Goal: Task Accomplishment & Management: Use online tool/utility

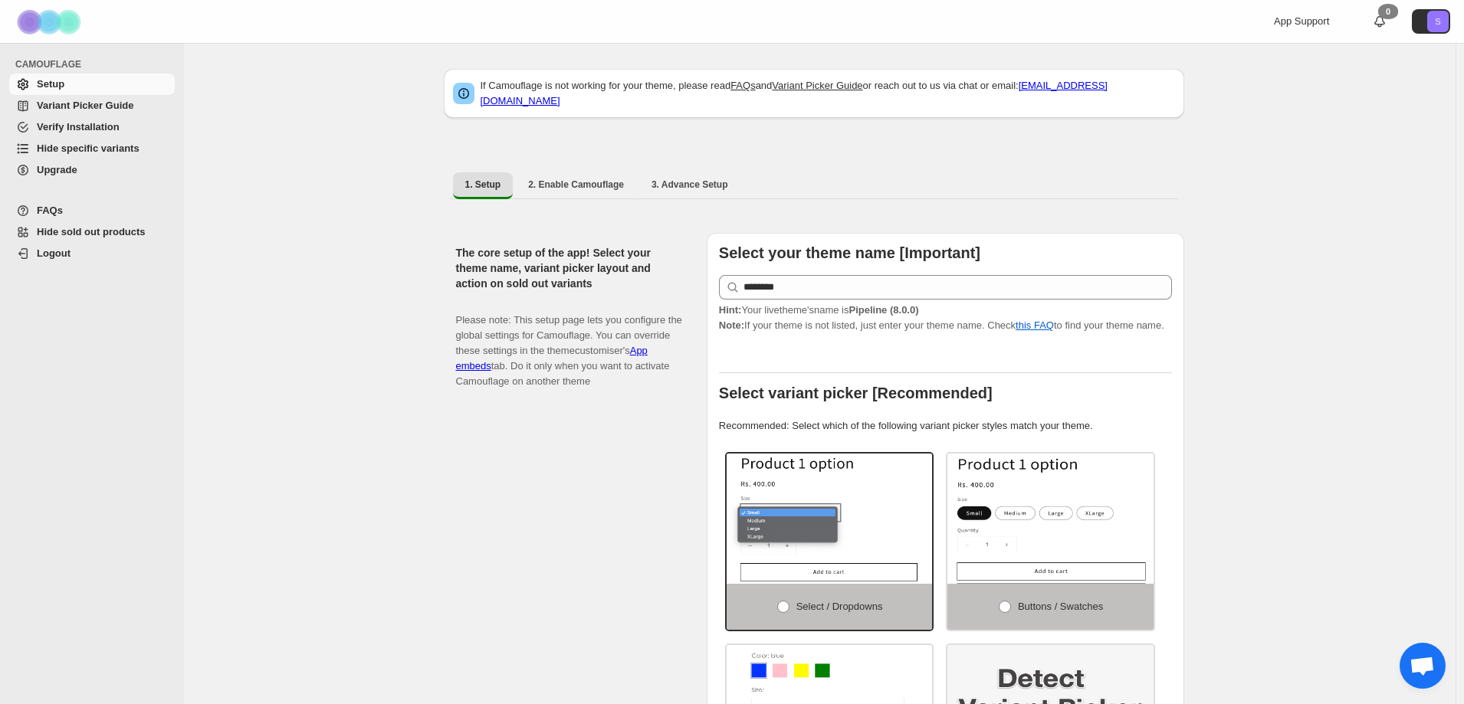
click at [117, 143] on span "Hide specific variants" at bounding box center [88, 148] width 103 height 11
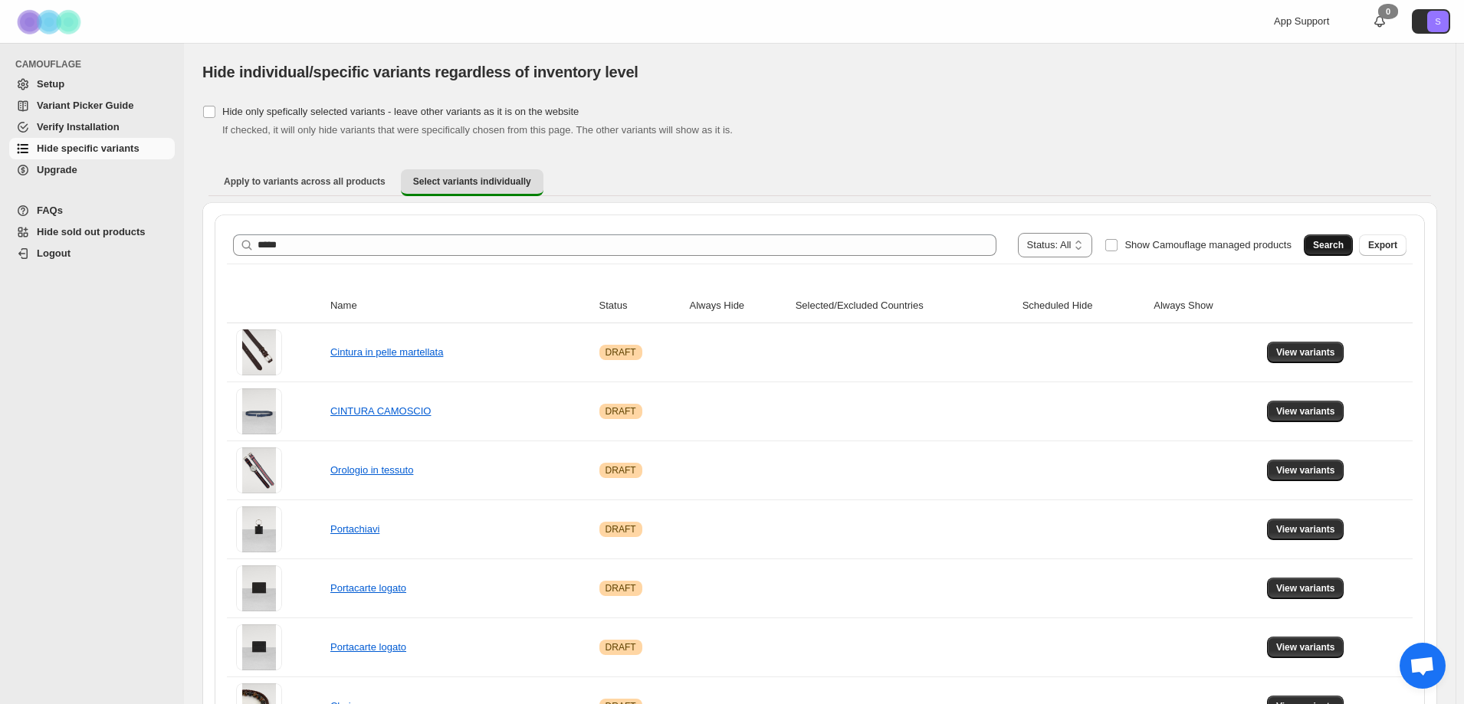
click at [1323, 242] on button "Search" at bounding box center [1328, 245] width 49 height 21
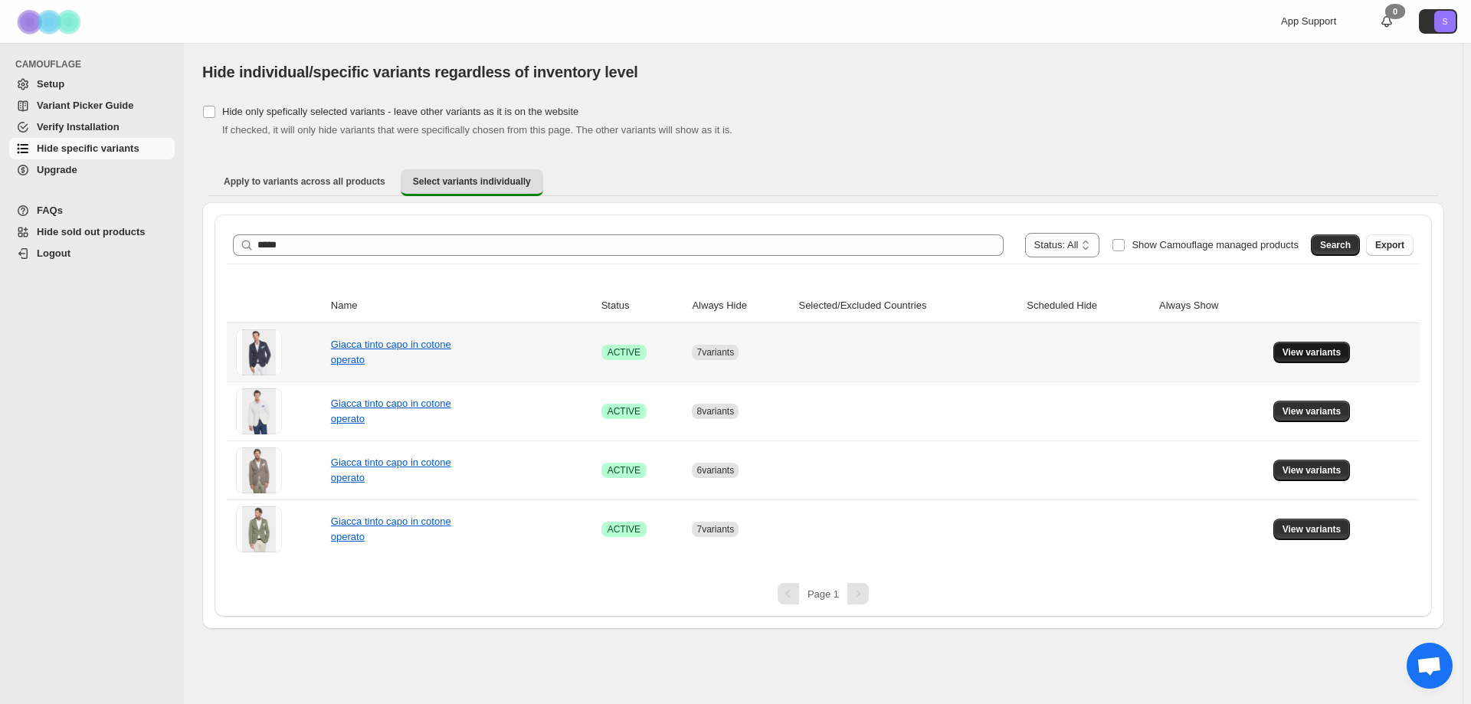
click at [1301, 352] on span "View variants" at bounding box center [1312, 352] width 59 height 12
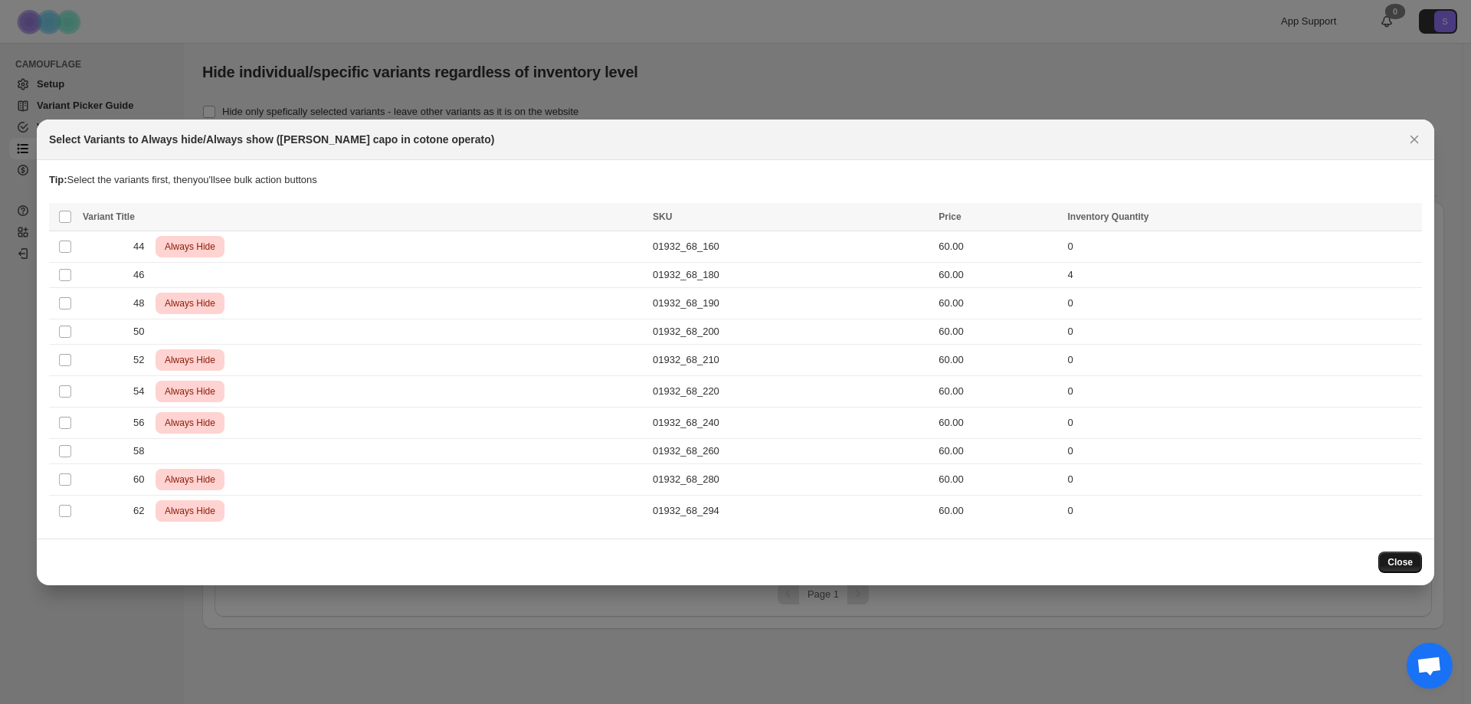
click at [1410, 562] on span "Close" at bounding box center [1400, 562] width 25 height 12
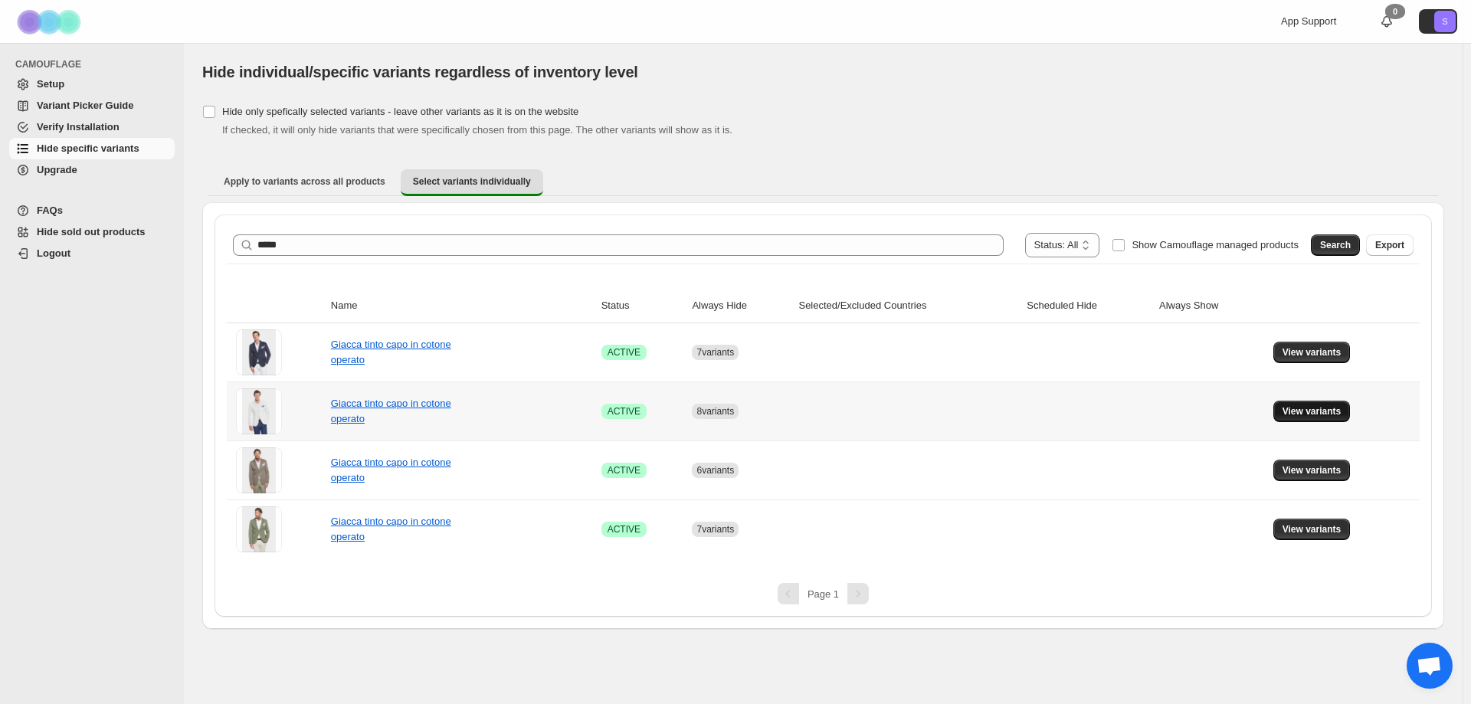
click at [1301, 410] on span "View variants" at bounding box center [1312, 411] width 59 height 12
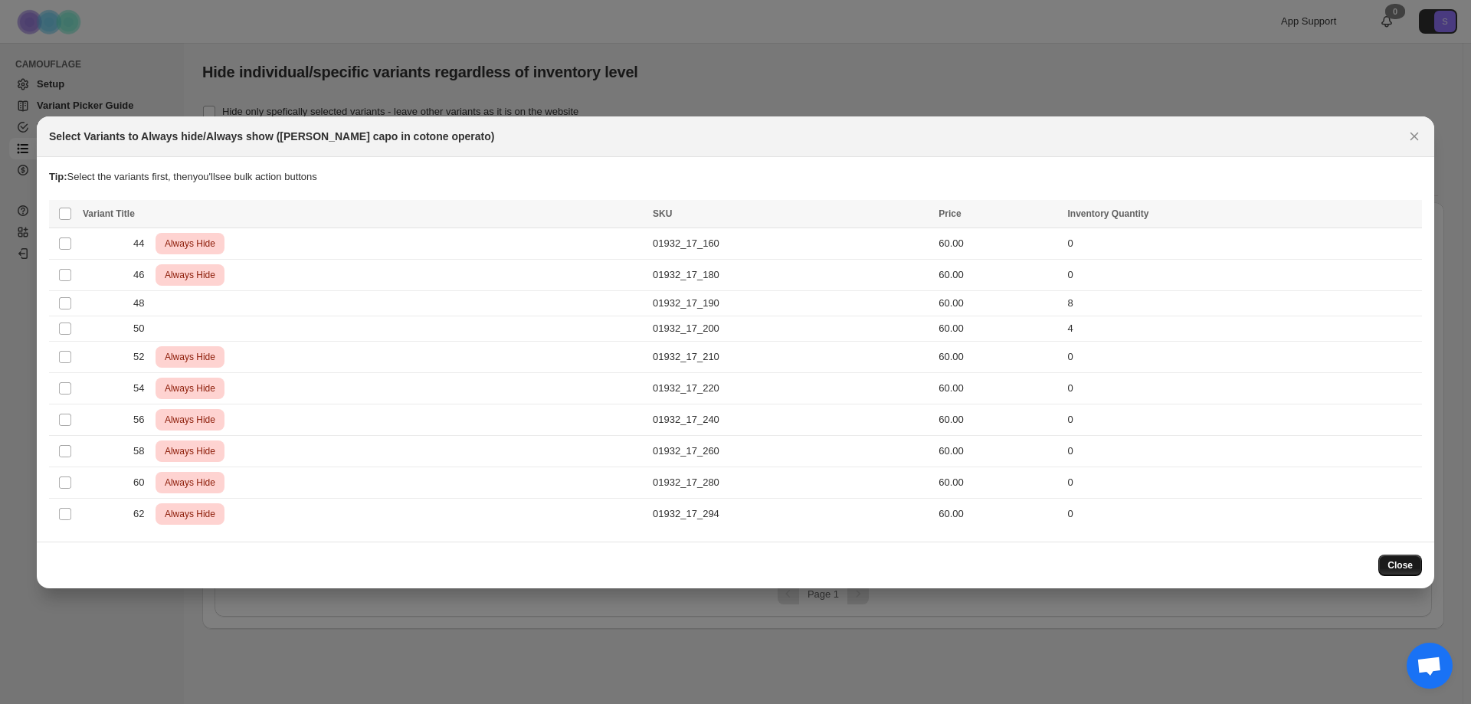
click at [1393, 564] on span "Close" at bounding box center [1400, 565] width 25 height 12
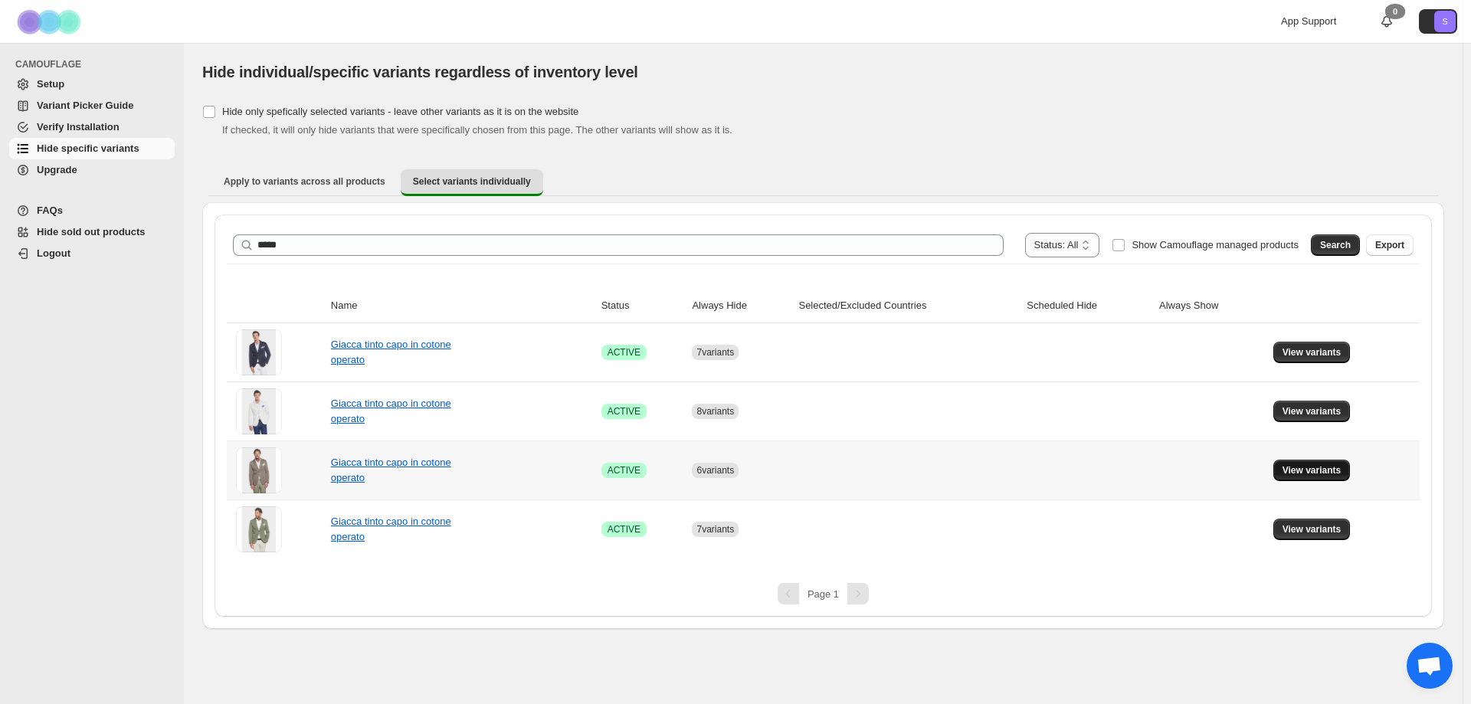
click at [1291, 470] on span "View variants" at bounding box center [1312, 470] width 59 height 12
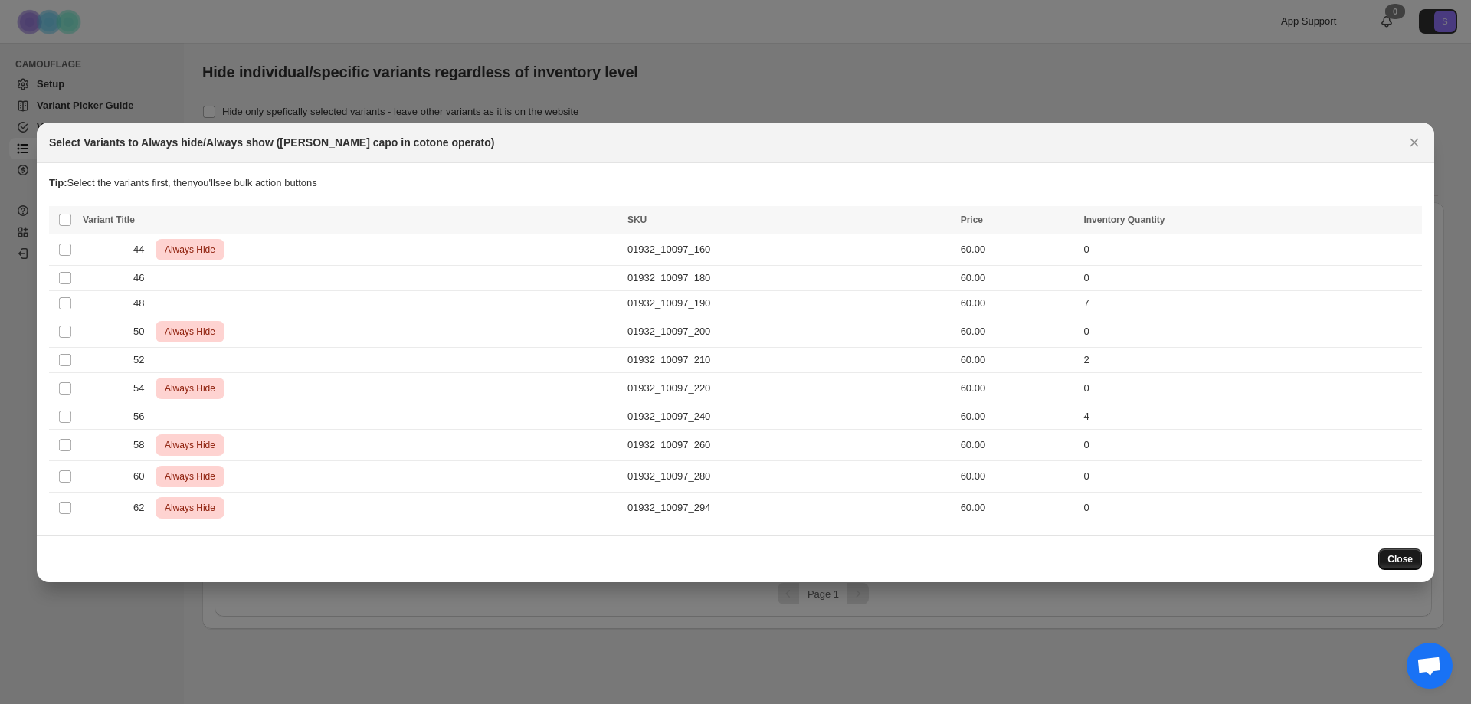
click at [1407, 558] on span "Close" at bounding box center [1400, 559] width 25 height 12
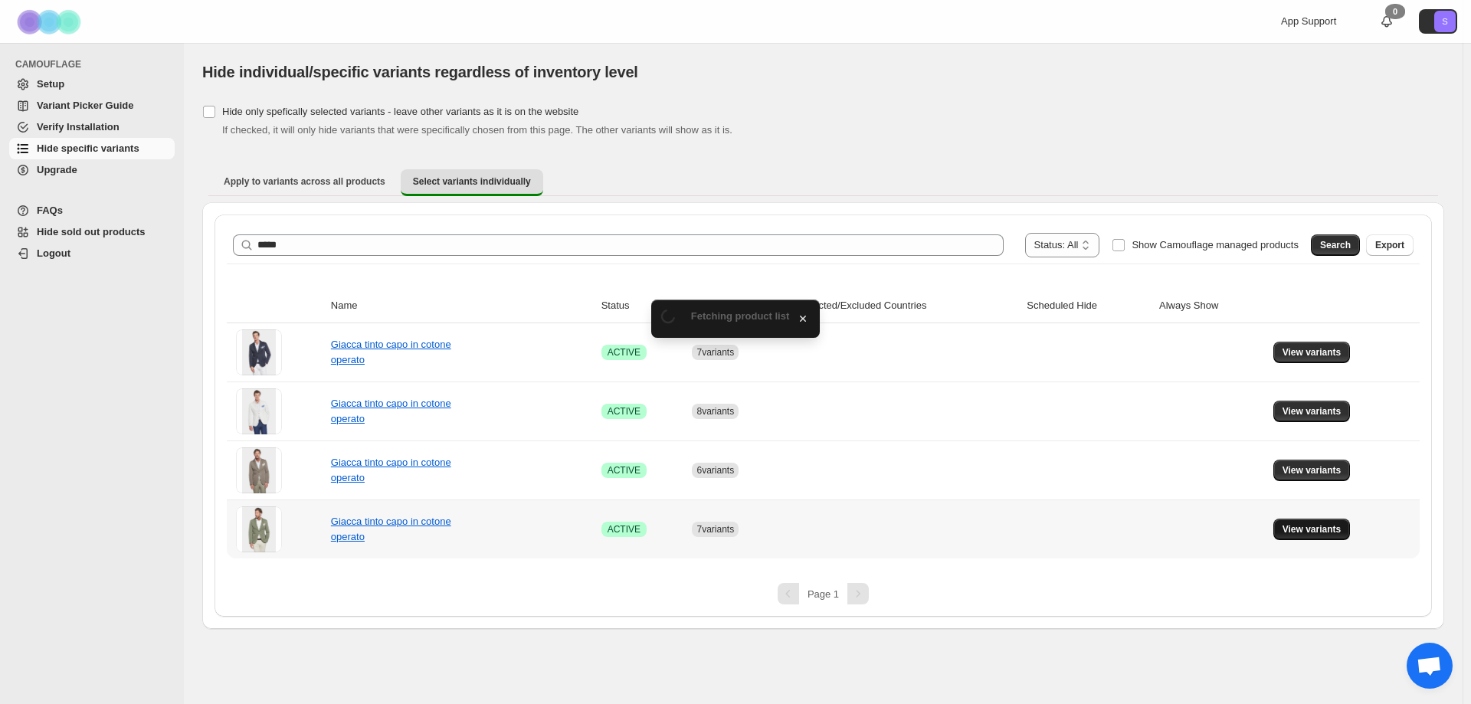
click at [1288, 526] on span "View variants" at bounding box center [1312, 529] width 59 height 12
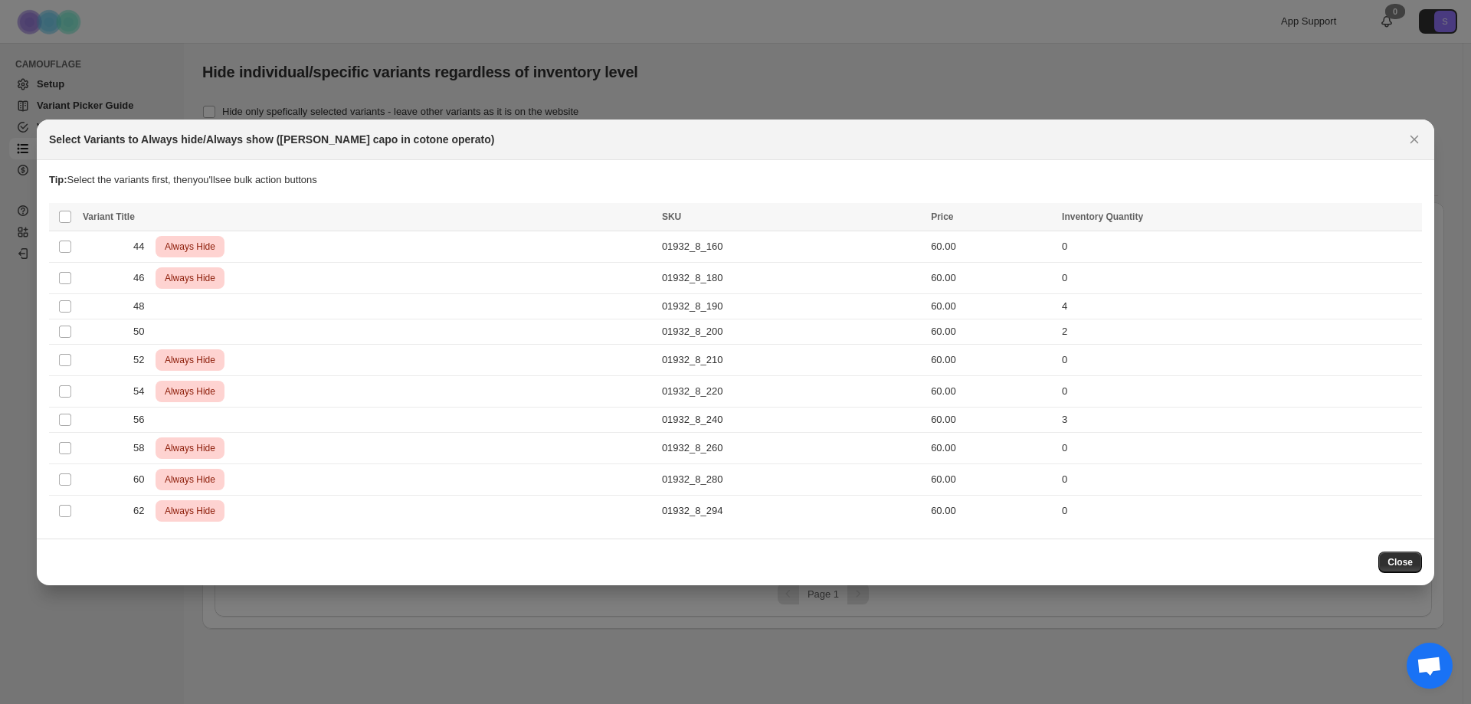
click at [1288, 527] on div ":r21:" at bounding box center [729, 527] width 1361 height 1
click at [1439, 559] on div at bounding box center [735, 352] width 1471 height 704
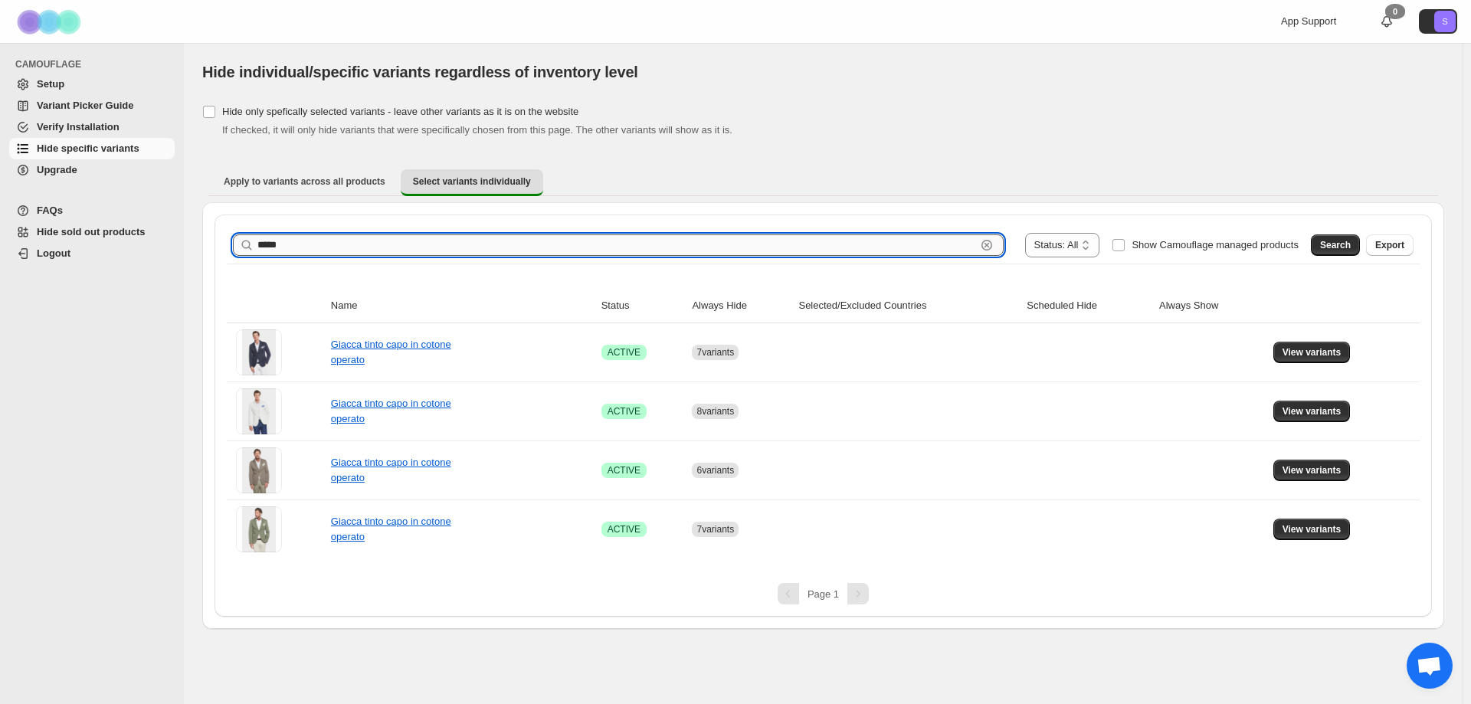
click at [315, 248] on input "*****" at bounding box center [617, 245] width 719 height 21
type input "*****"
click at [1343, 251] on span "Search" at bounding box center [1335, 245] width 31 height 12
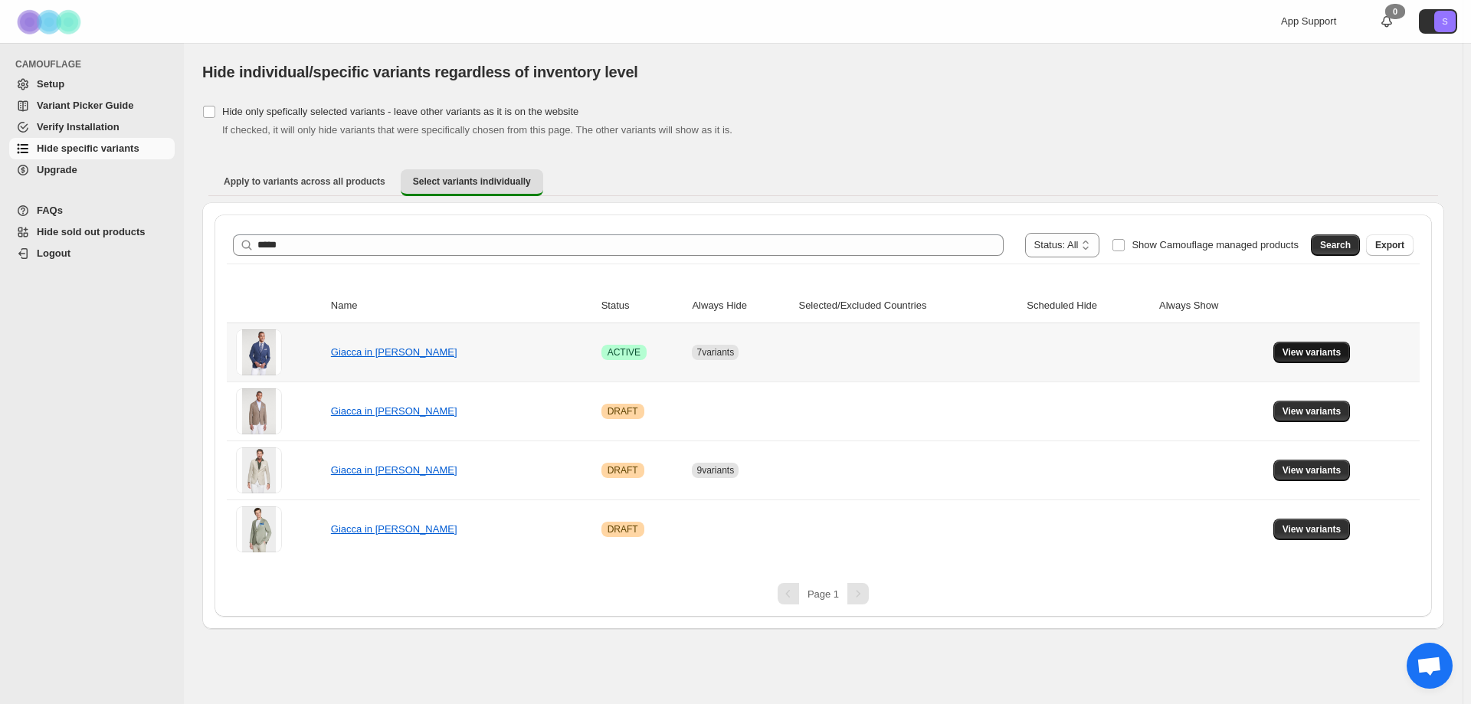
click at [1327, 359] on button "View variants" at bounding box center [1312, 352] width 77 height 21
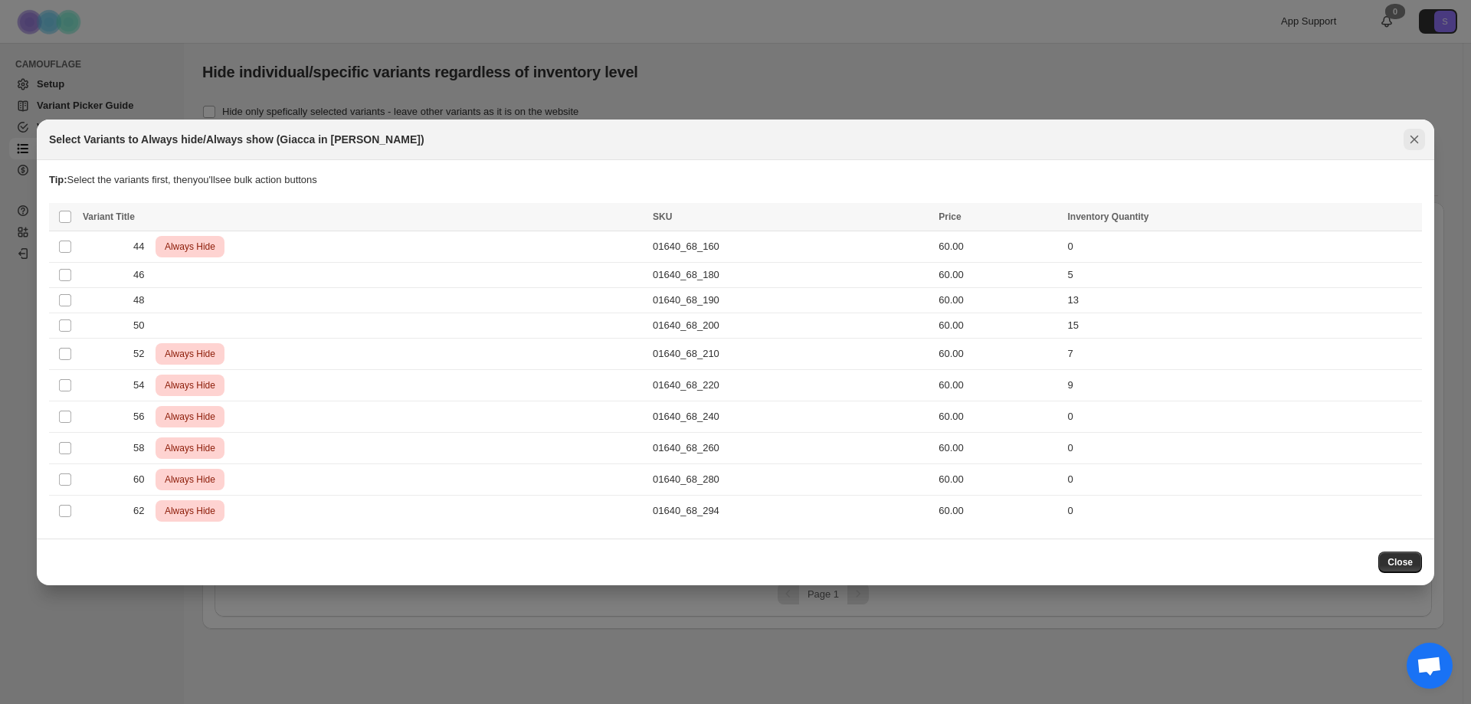
click at [1411, 147] on button "Close" at bounding box center [1414, 139] width 21 height 21
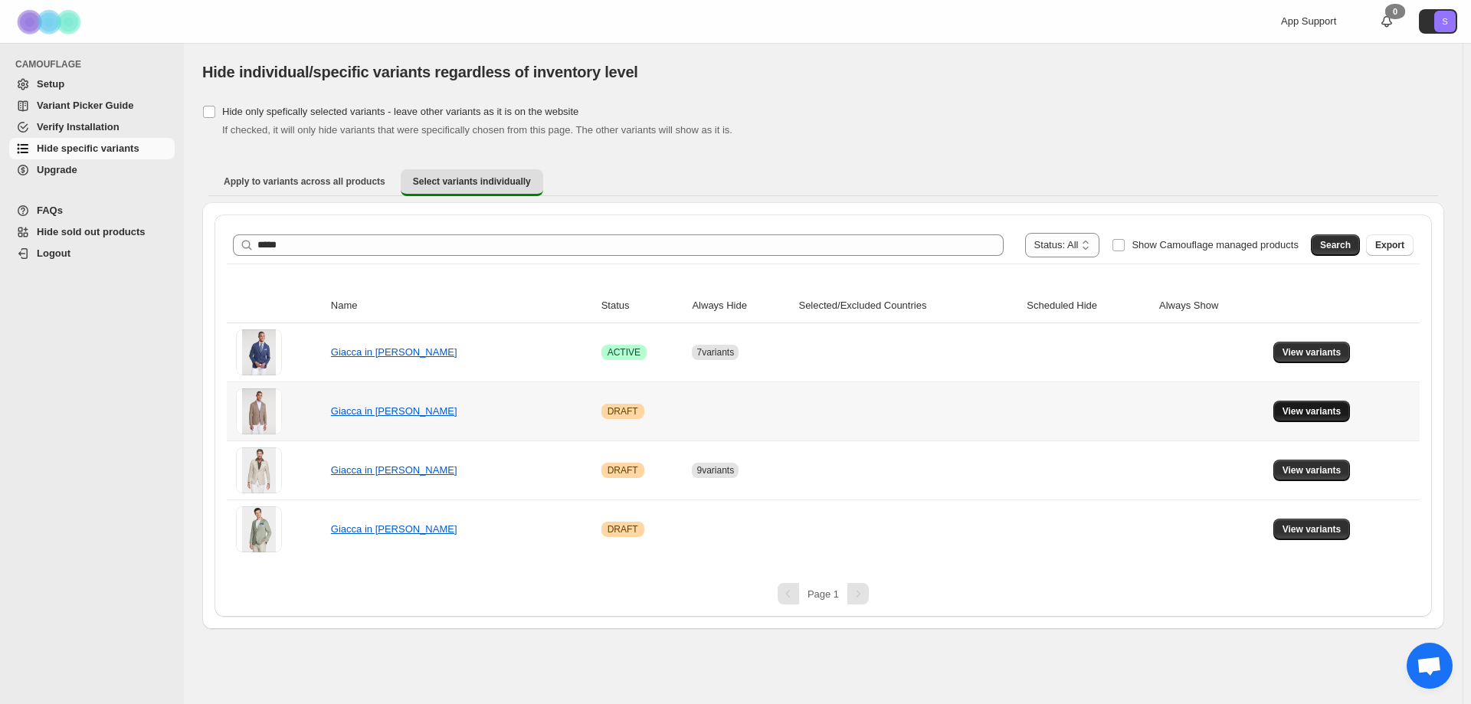
click at [1307, 413] on span "View variants" at bounding box center [1312, 411] width 59 height 12
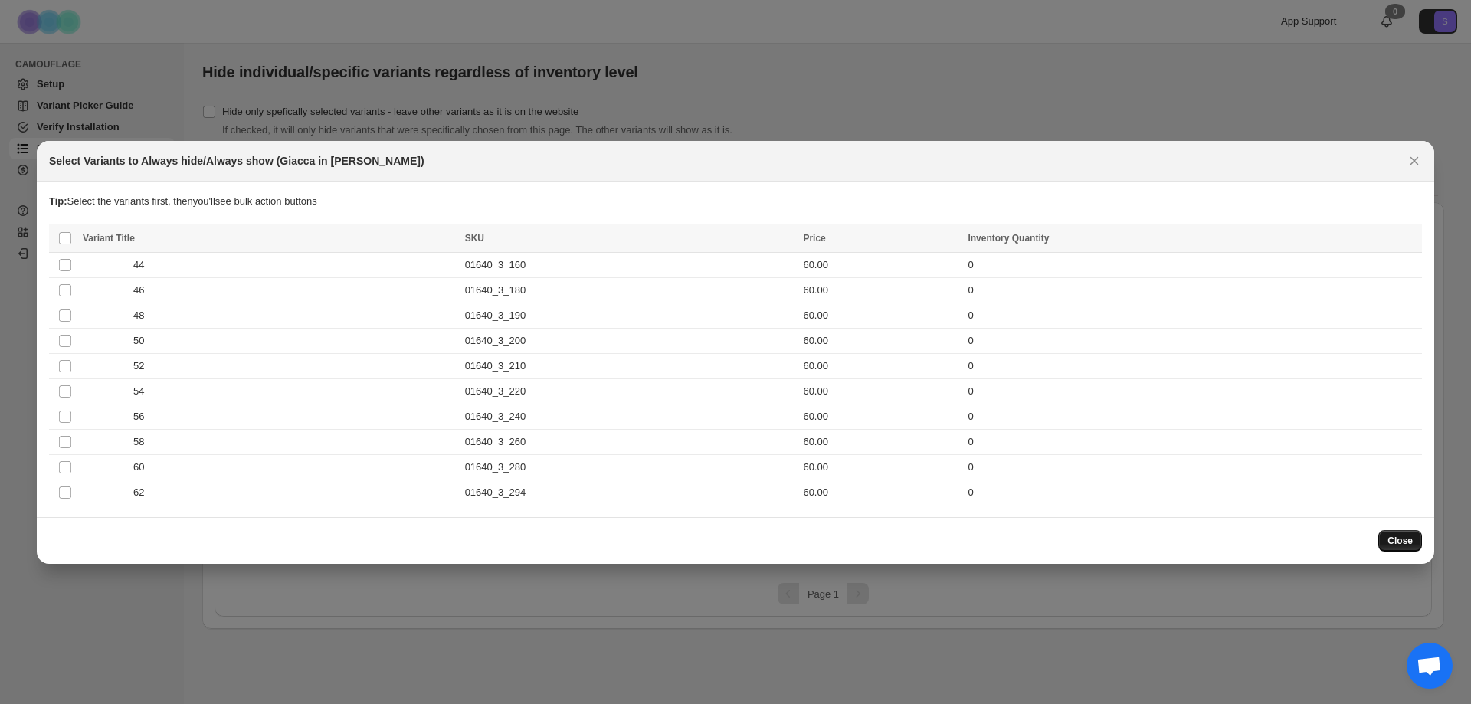
click at [1400, 534] on button "Close" at bounding box center [1401, 540] width 44 height 21
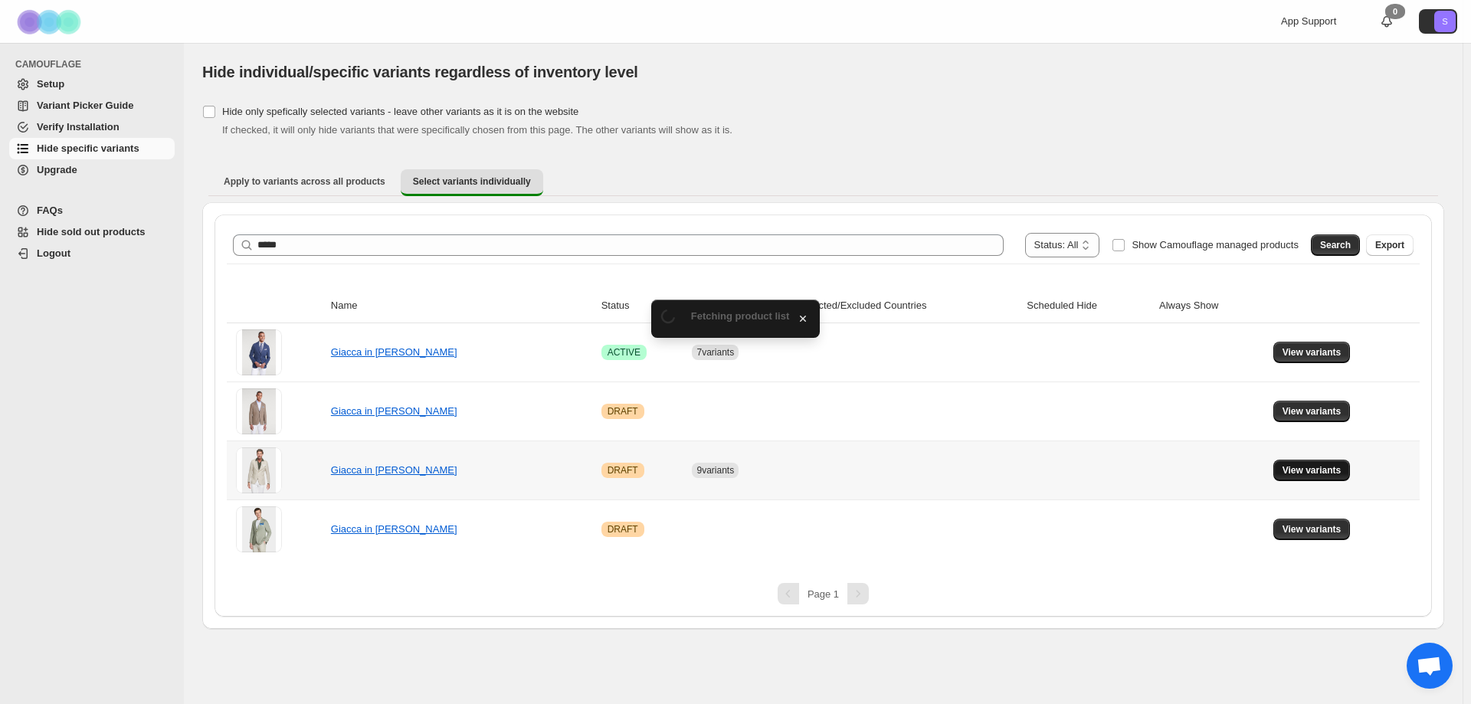
click at [1299, 474] on span "View variants" at bounding box center [1312, 470] width 59 height 12
click at [1299, 474] on div "**********" at bounding box center [735, 352] width 1471 height 704
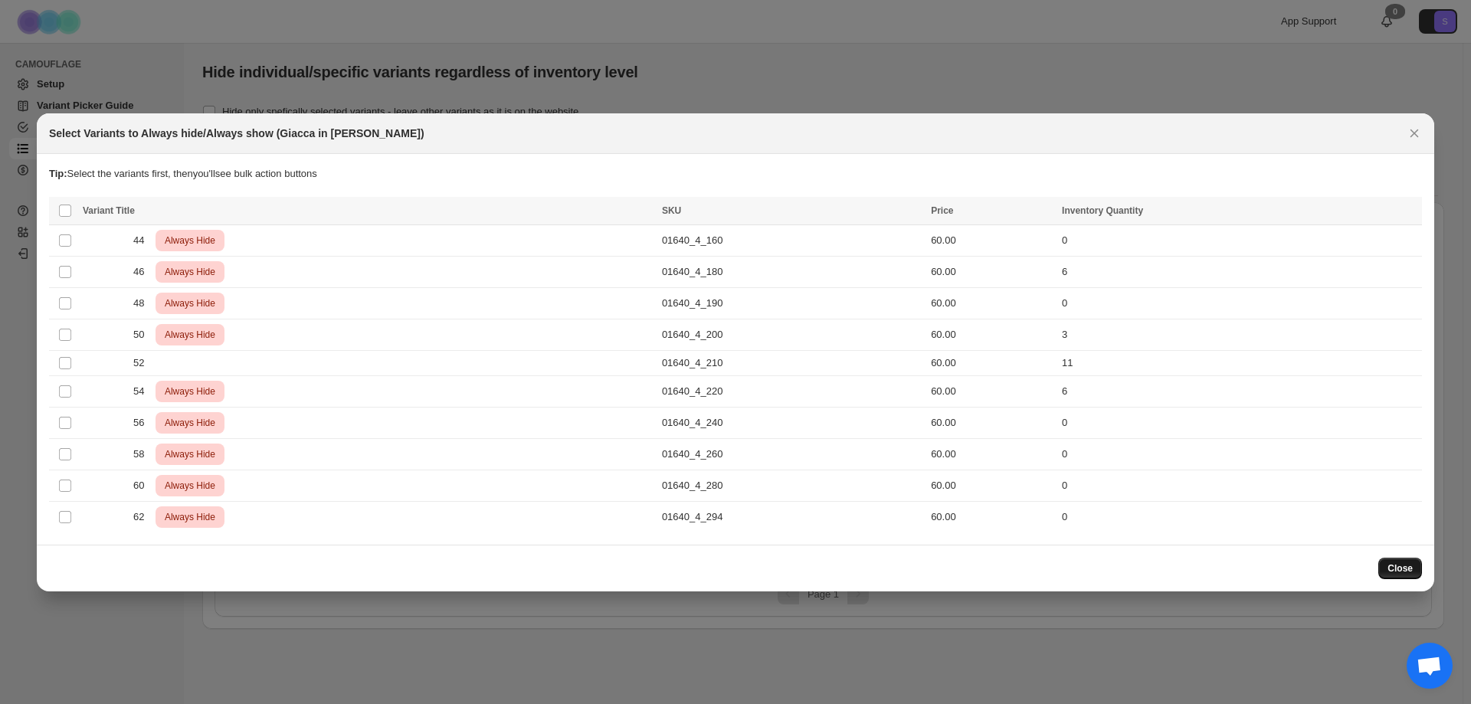
click at [1400, 577] on button "Close" at bounding box center [1401, 568] width 44 height 21
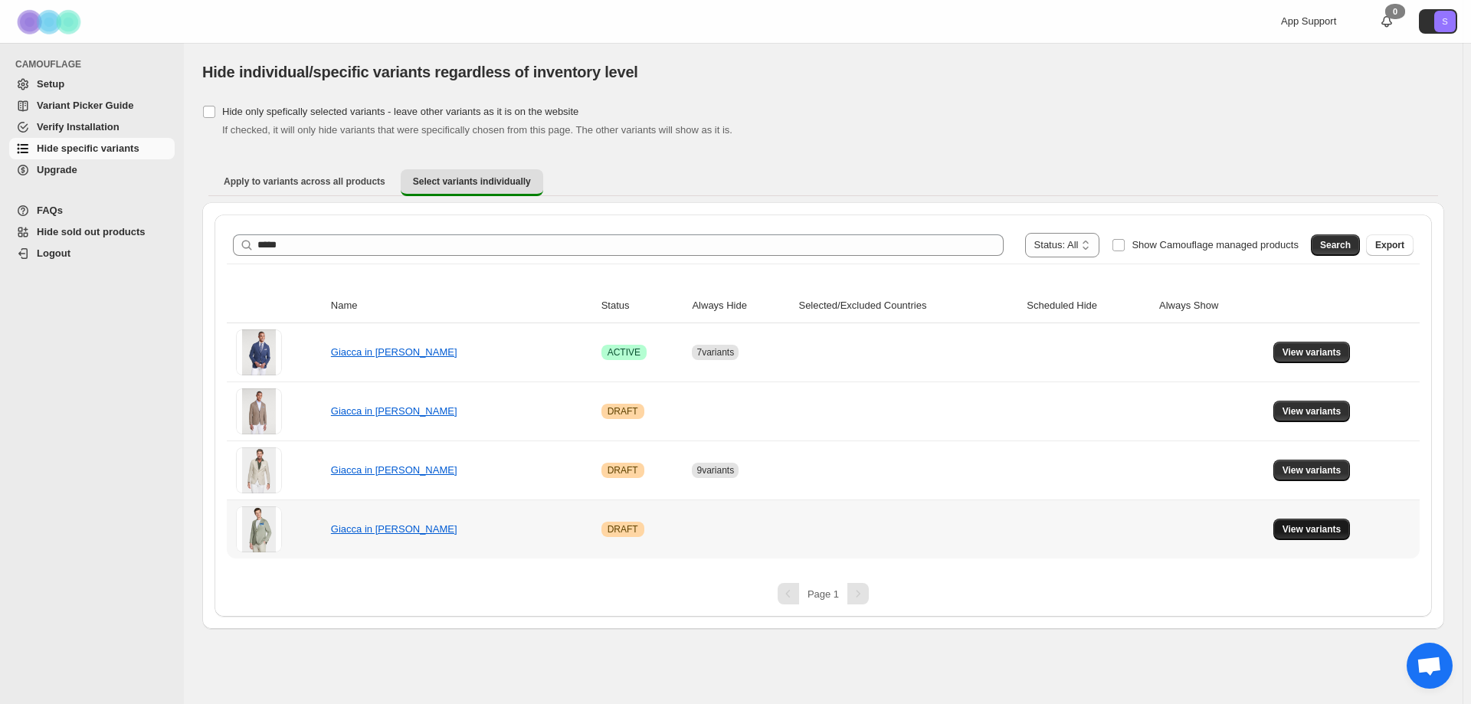
click at [1310, 533] on span "View variants" at bounding box center [1312, 529] width 59 height 12
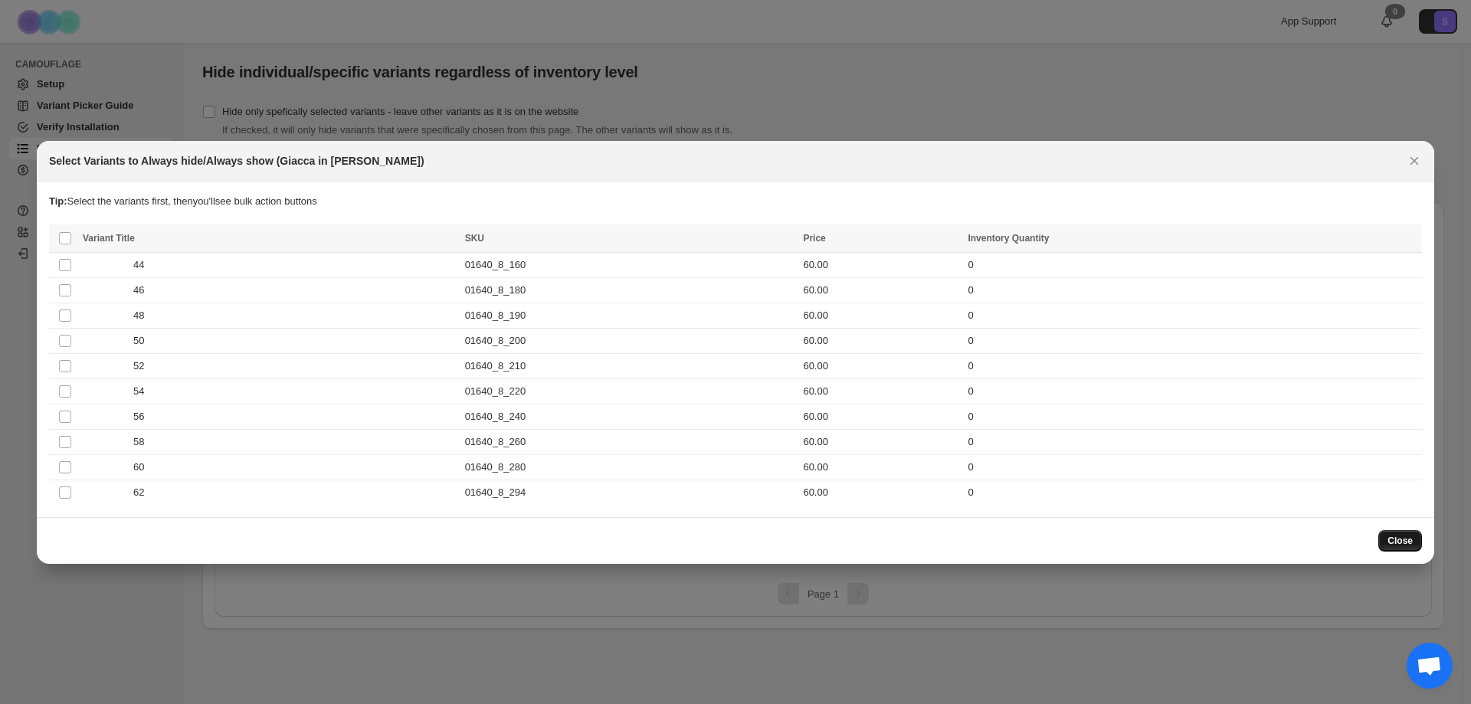
click at [1407, 544] on span "Close" at bounding box center [1400, 541] width 25 height 12
